Goal: Task Accomplishment & Management: Use online tool/utility

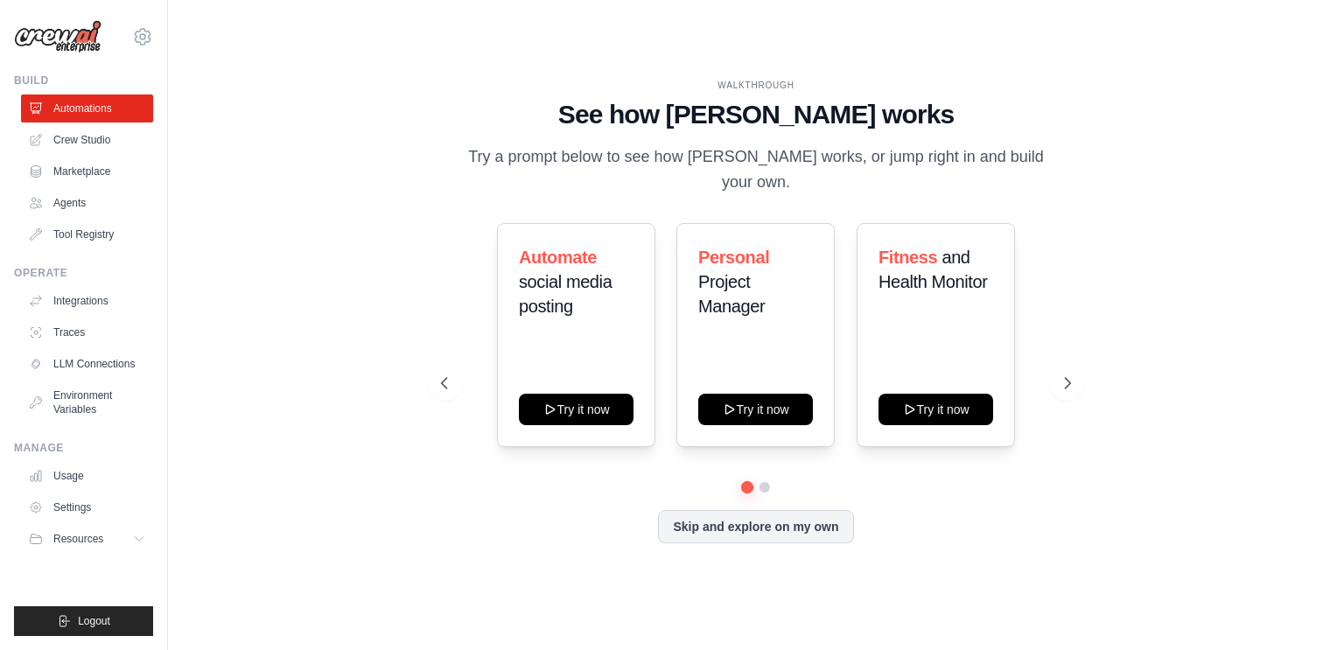
click at [373, 260] on div "WALKTHROUGH See how CrewAI works Try a prompt below to see how CrewAI works, or…" at bounding box center [756, 324] width 1120 height 615
click at [49, 131] on link "Crew Studio" at bounding box center [89, 140] width 132 height 28
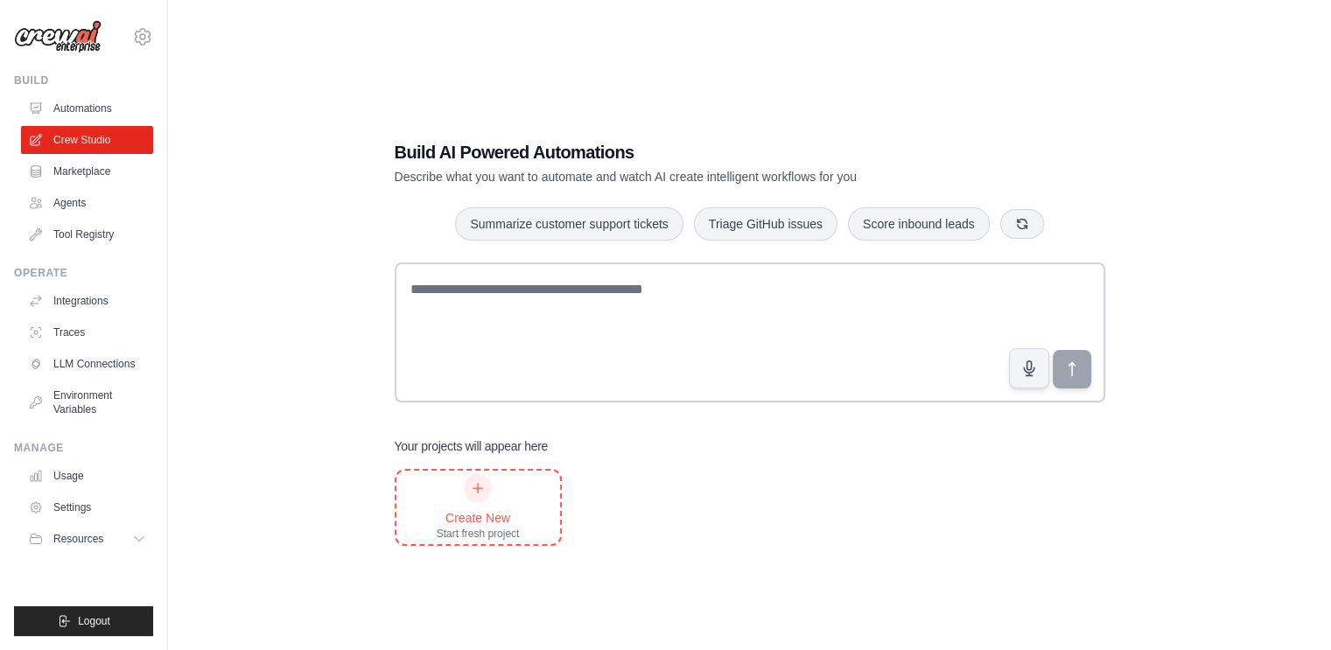
click at [513, 509] on div "Create New" at bounding box center [478, 517] width 83 height 17
click at [73, 503] on link "Settings" at bounding box center [89, 507] width 132 height 28
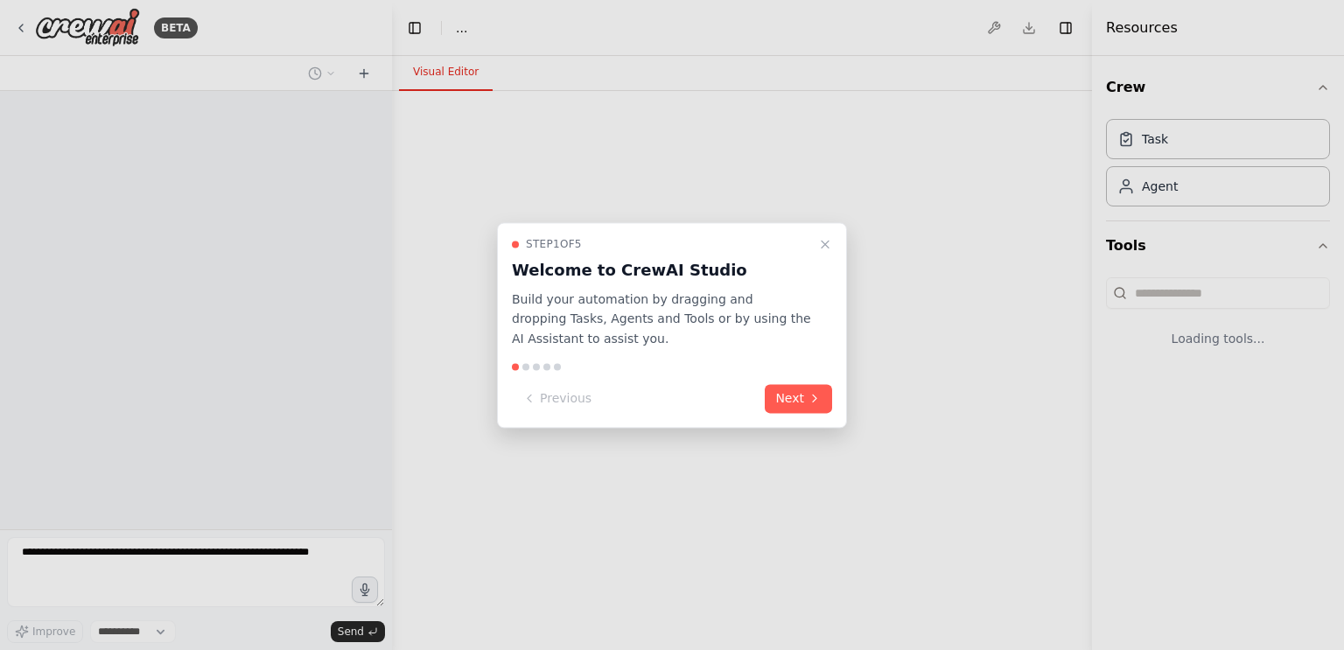
select select "****"
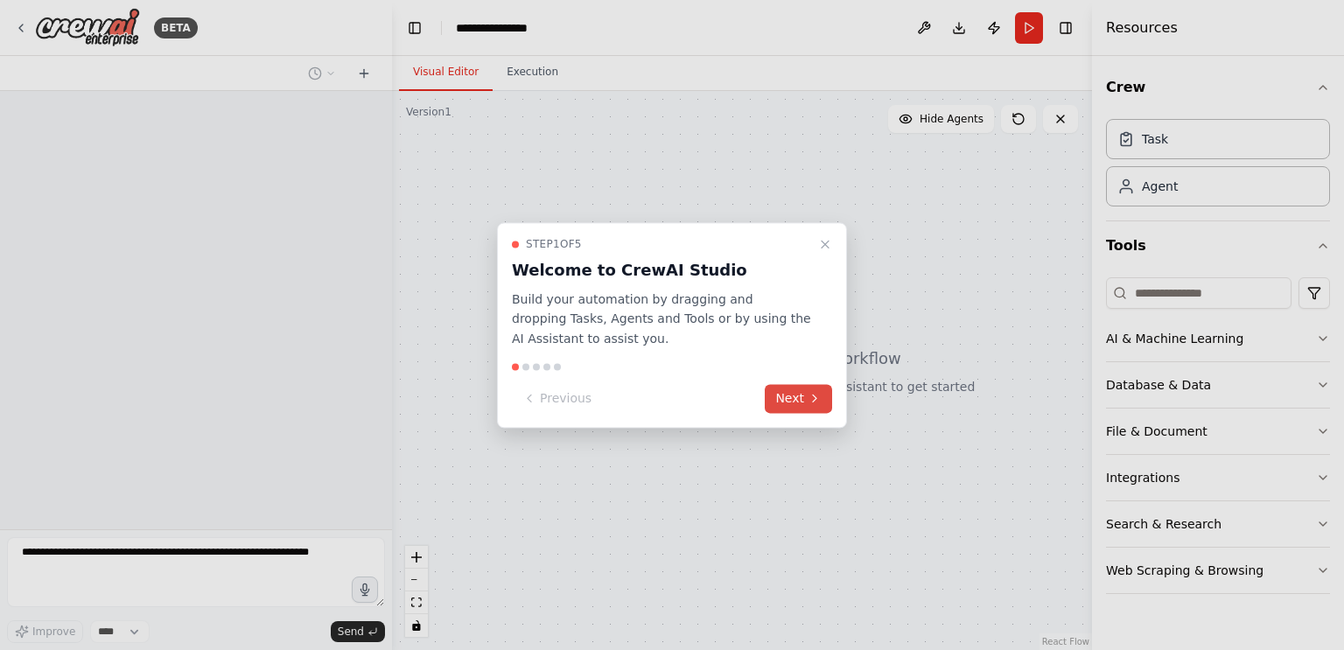
click at [815, 400] on icon at bounding box center [815, 399] width 14 height 14
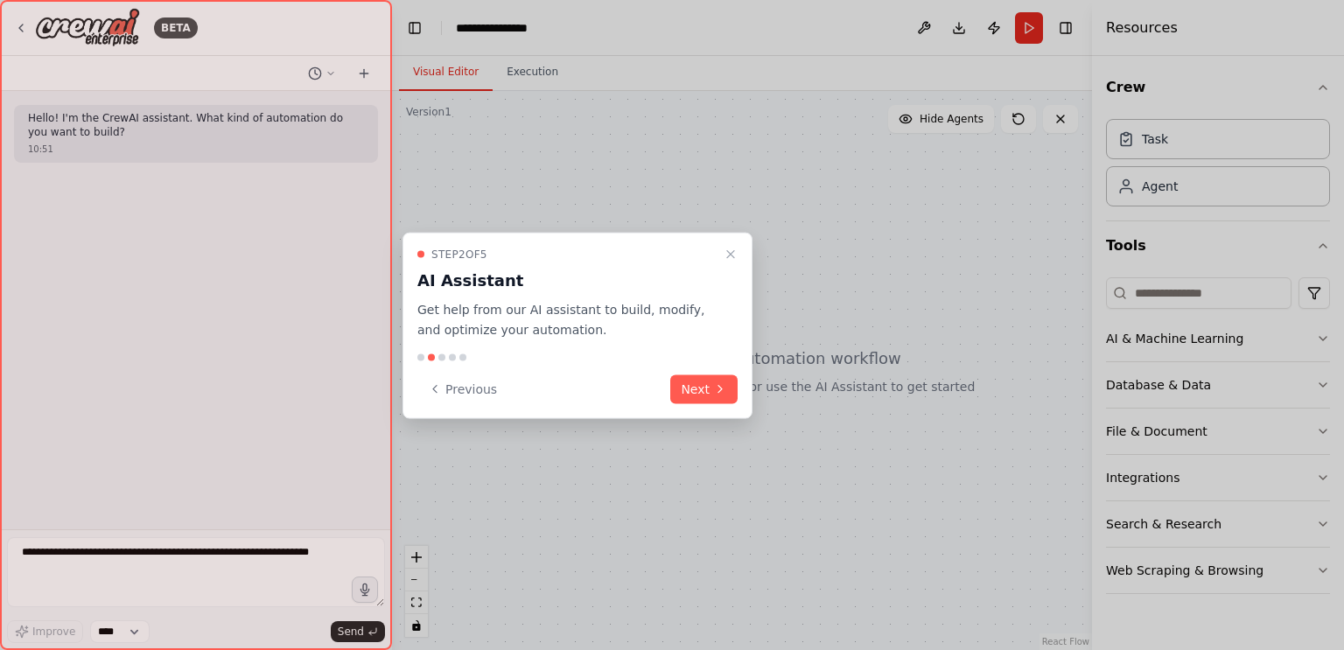
click at [718, 386] on icon at bounding box center [720, 389] width 14 height 14
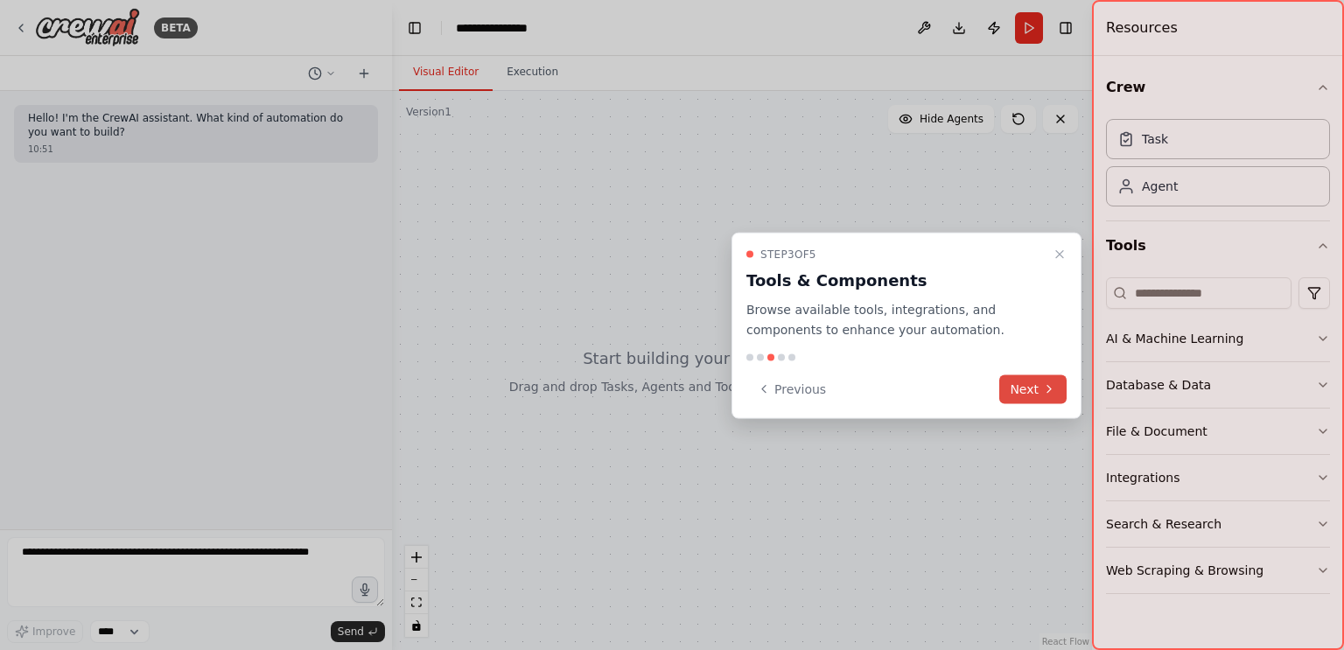
click at [1046, 394] on icon at bounding box center [1049, 389] width 14 height 14
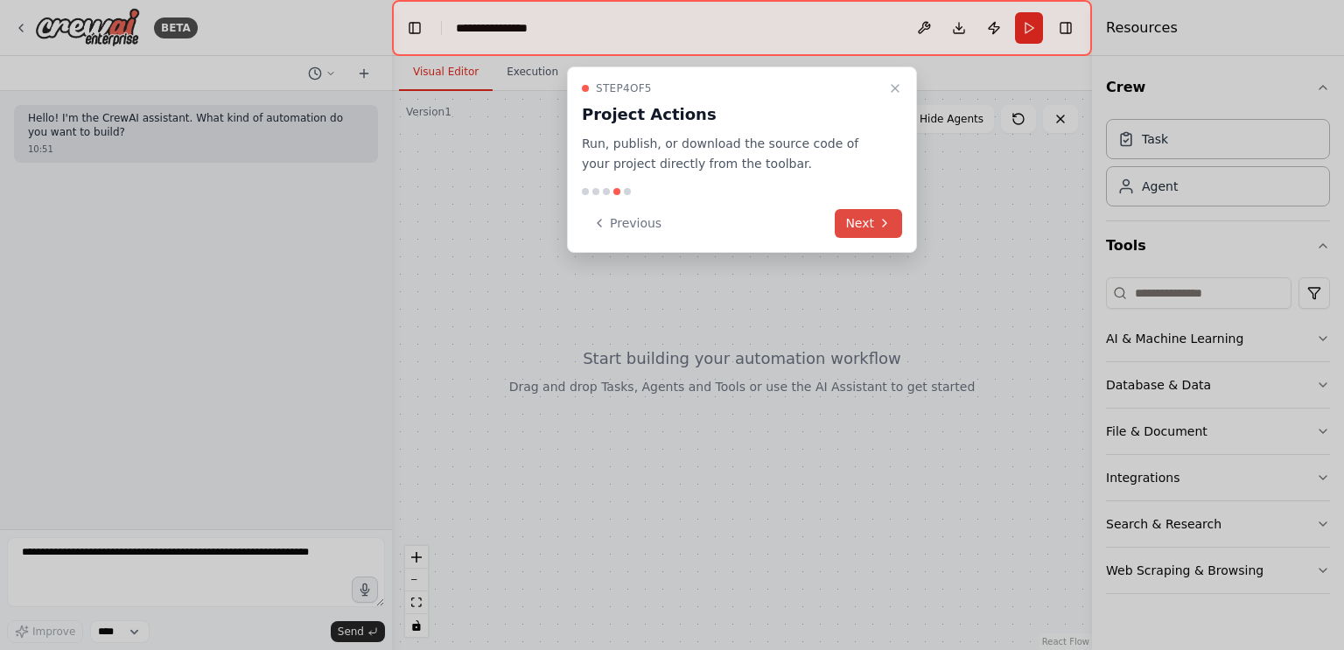
click at [863, 217] on button "Next" at bounding box center [868, 223] width 67 height 29
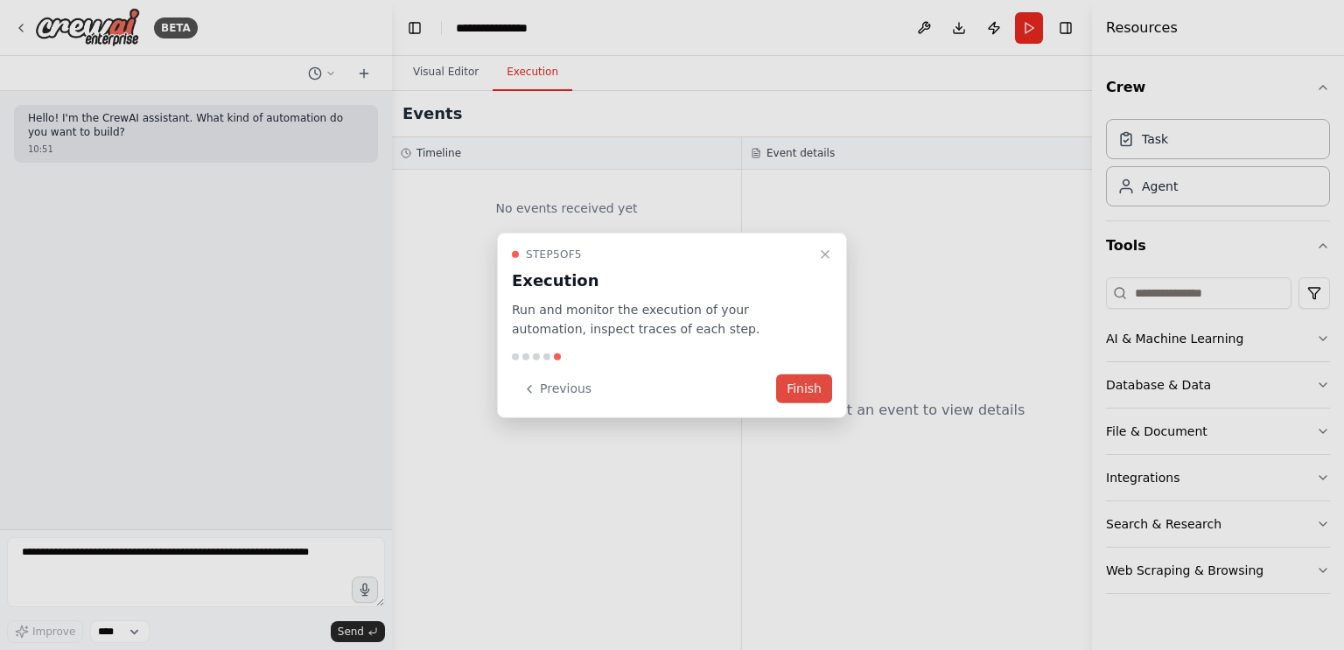
click at [817, 388] on button "Finish" at bounding box center [804, 388] width 56 height 29
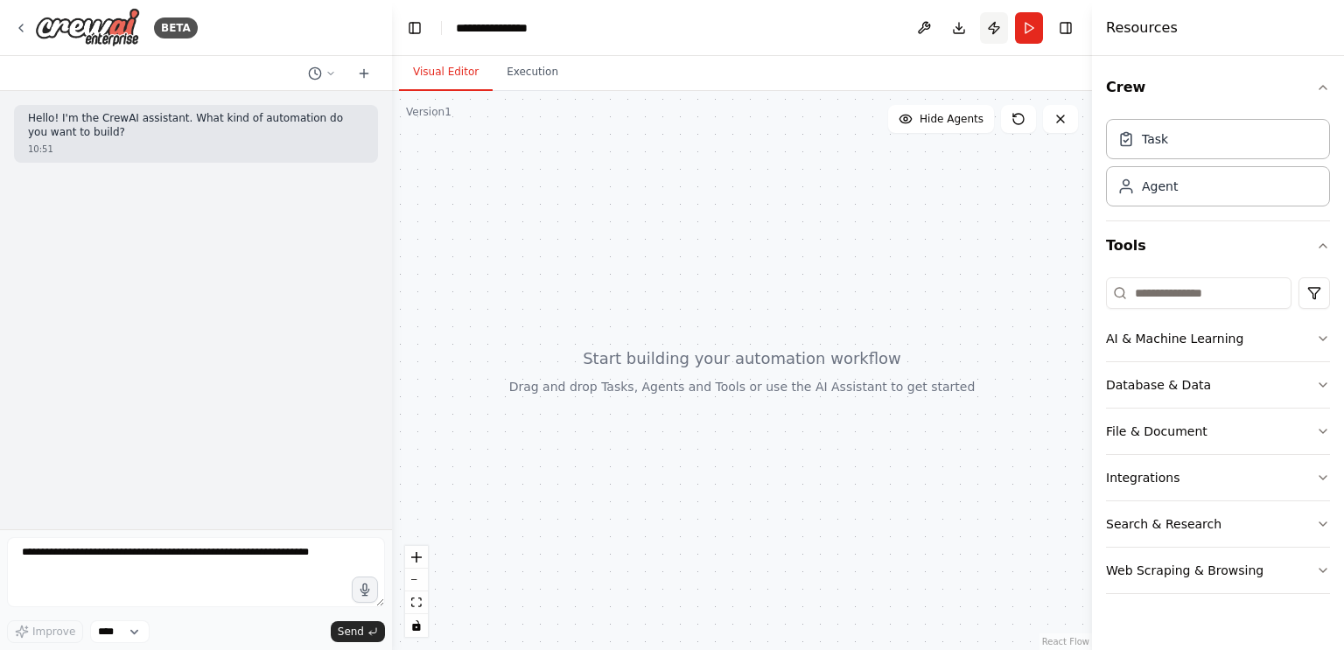
click at [988, 34] on button "Publish" at bounding box center [994, 27] width 28 height 31
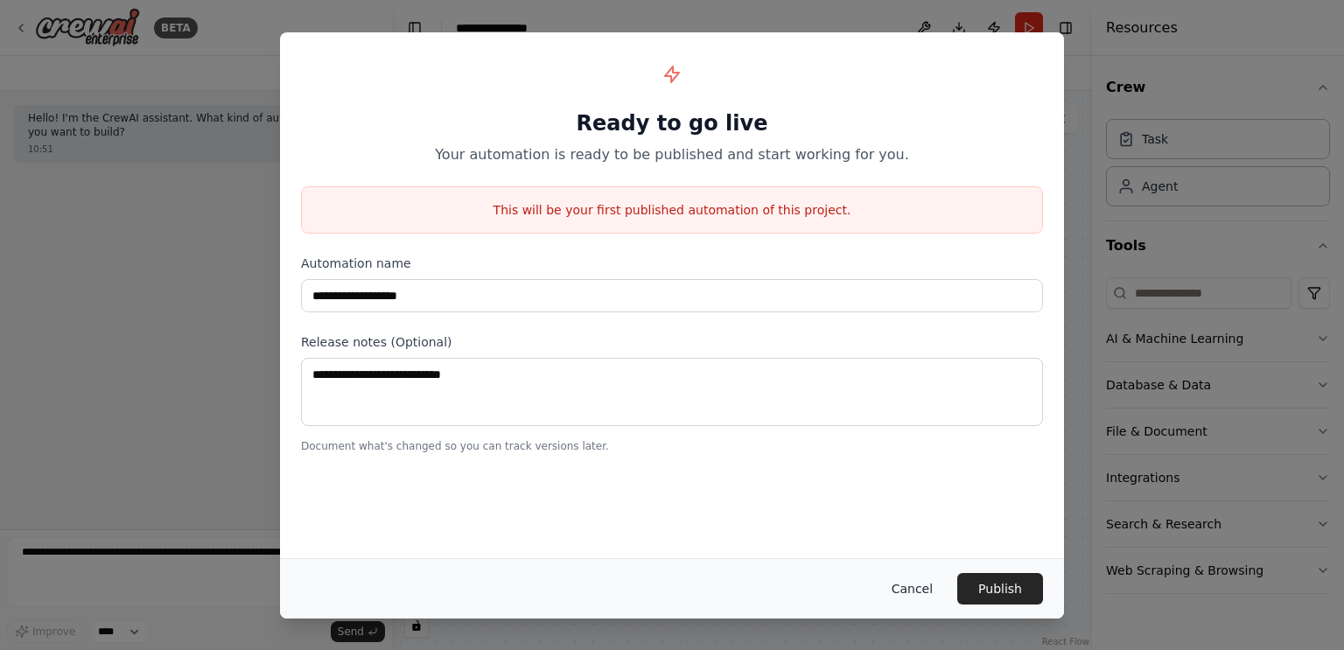
click at [916, 578] on button "Cancel" at bounding box center [912, 588] width 69 height 31
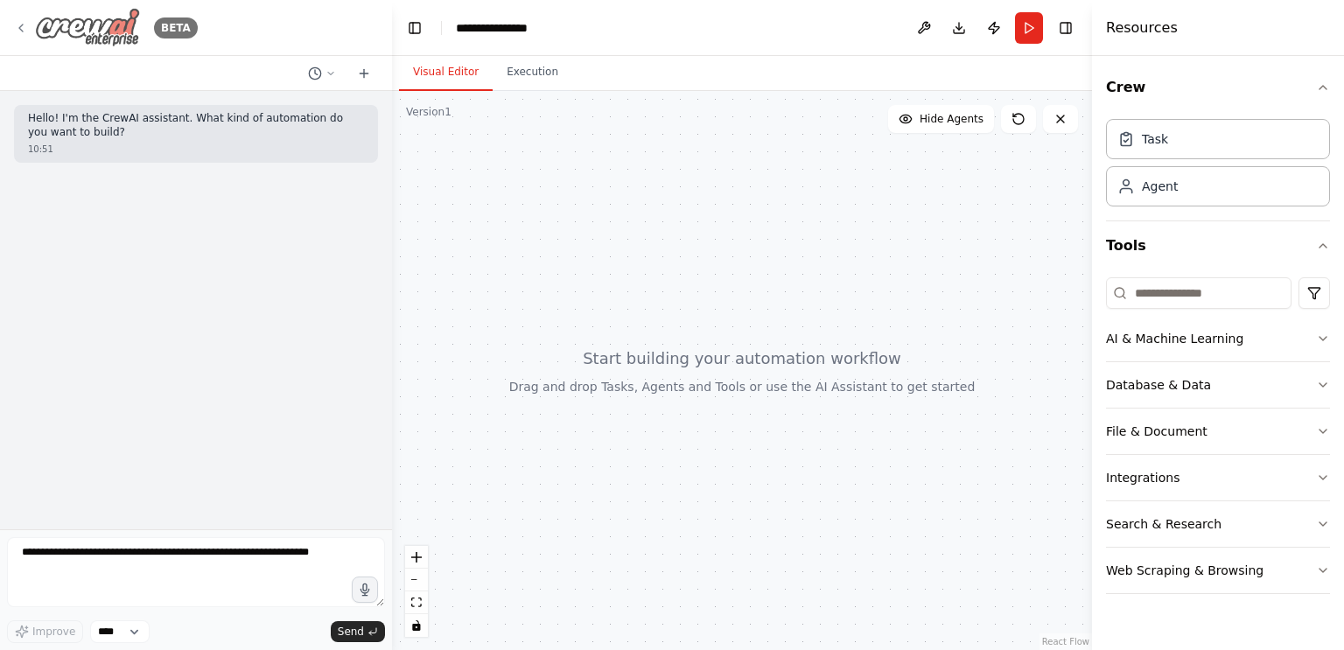
click at [26, 25] on icon at bounding box center [21, 28] width 14 height 14
